Goal: Book appointment/travel/reservation

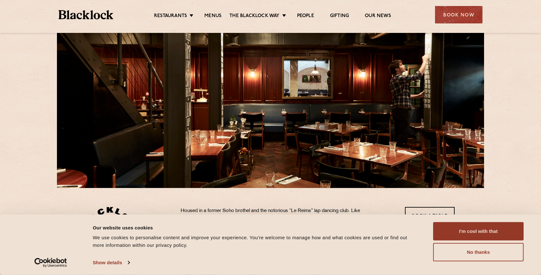
scroll to position [17, 0]
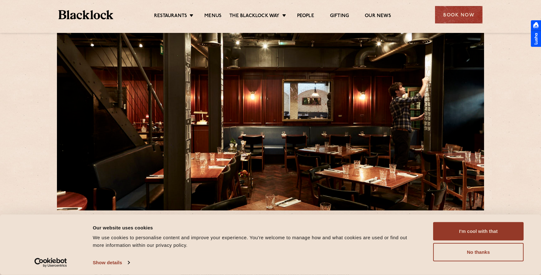
click at [459, 3] on div "Restaurants Soho City Shoreditch Covent Garden Canary Wharf Manchester Birmingh…" at bounding box center [270, 14] width 443 height 28
click at [452, 12] on div "Book Now" at bounding box center [458, 14] width 47 height 17
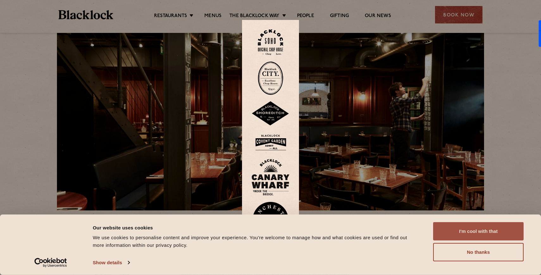
click at [463, 237] on button "I'm cool with that" at bounding box center [478, 231] width 91 height 18
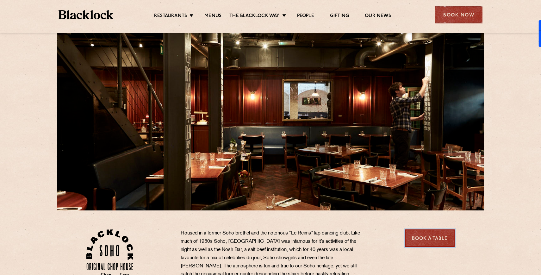
click at [422, 241] on link "Book a Table" at bounding box center [430, 237] width 50 height 17
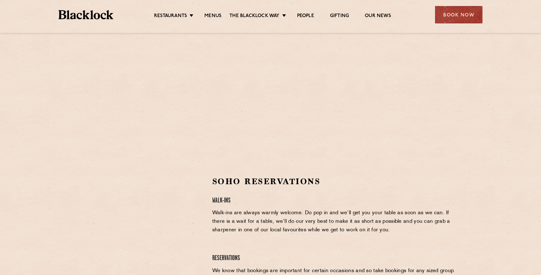
scroll to position [111, 0]
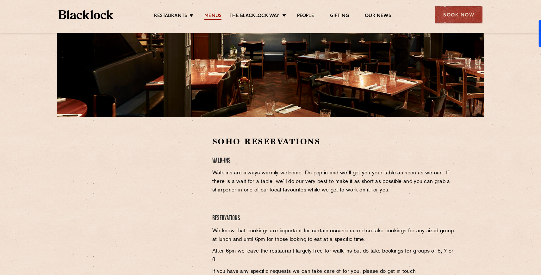
click at [207, 16] on link "Menus" at bounding box center [212, 16] width 17 height 7
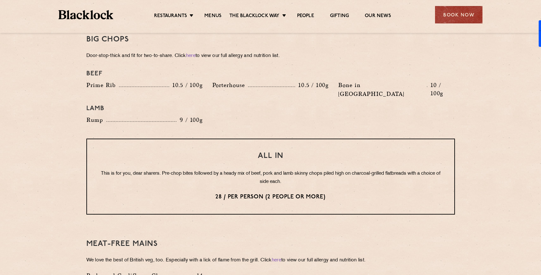
scroll to position [714, 0]
